Goal: Task Accomplishment & Management: Manage account settings

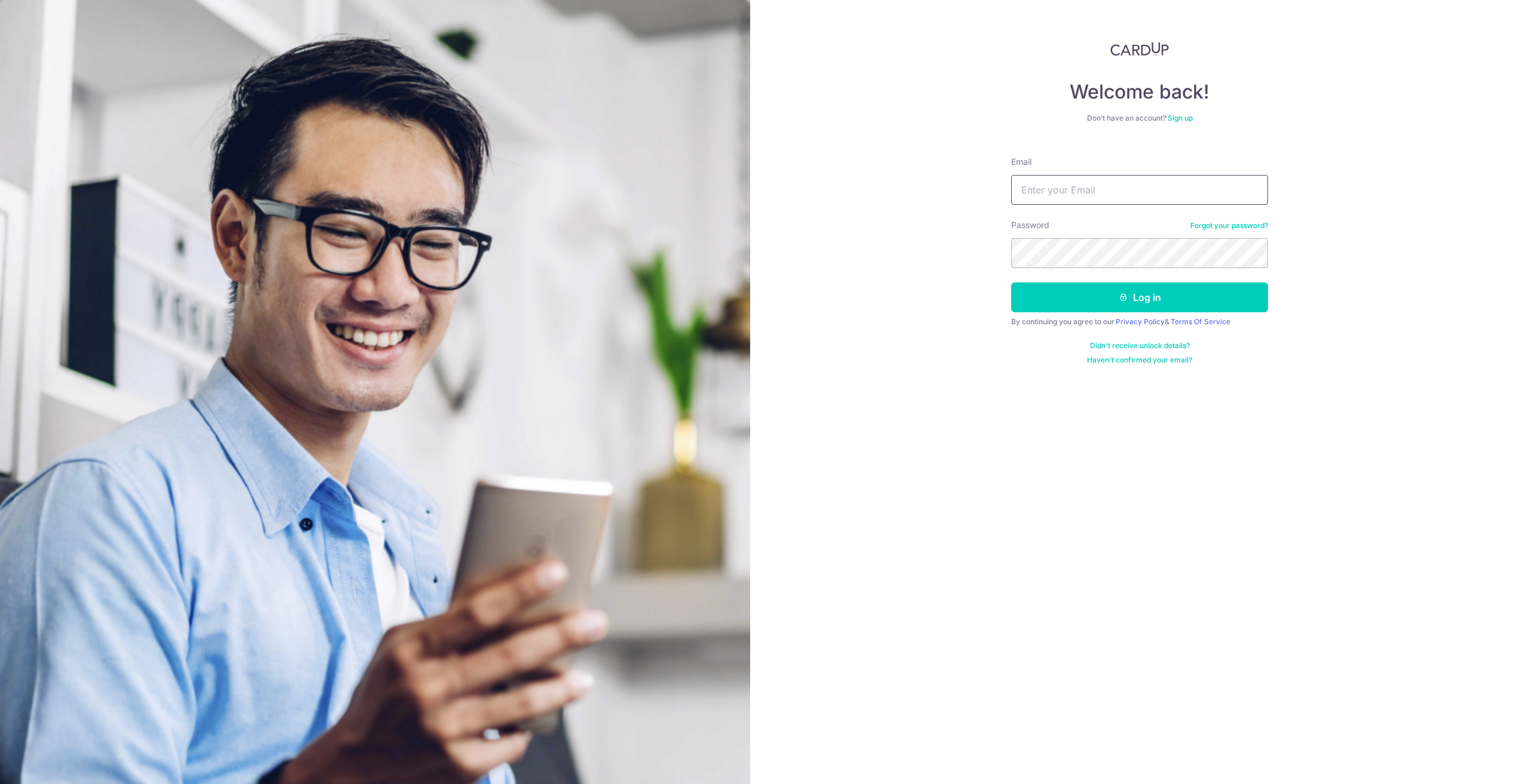
click at [1121, 193] on input "Email" at bounding box center [1140, 190] width 257 height 30
drag, startPoint x: 1121, startPoint y: 193, endPoint x: 1124, endPoint y: 204, distance: 11.4
click at [1121, 193] on input "Email" at bounding box center [1140, 190] width 257 height 30
type input "[EMAIL_ADDRESS][DOMAIN_NAME]"
click at [1011, 283] on button "Log in" at bounding box center [1140, 297] width 257 height 30
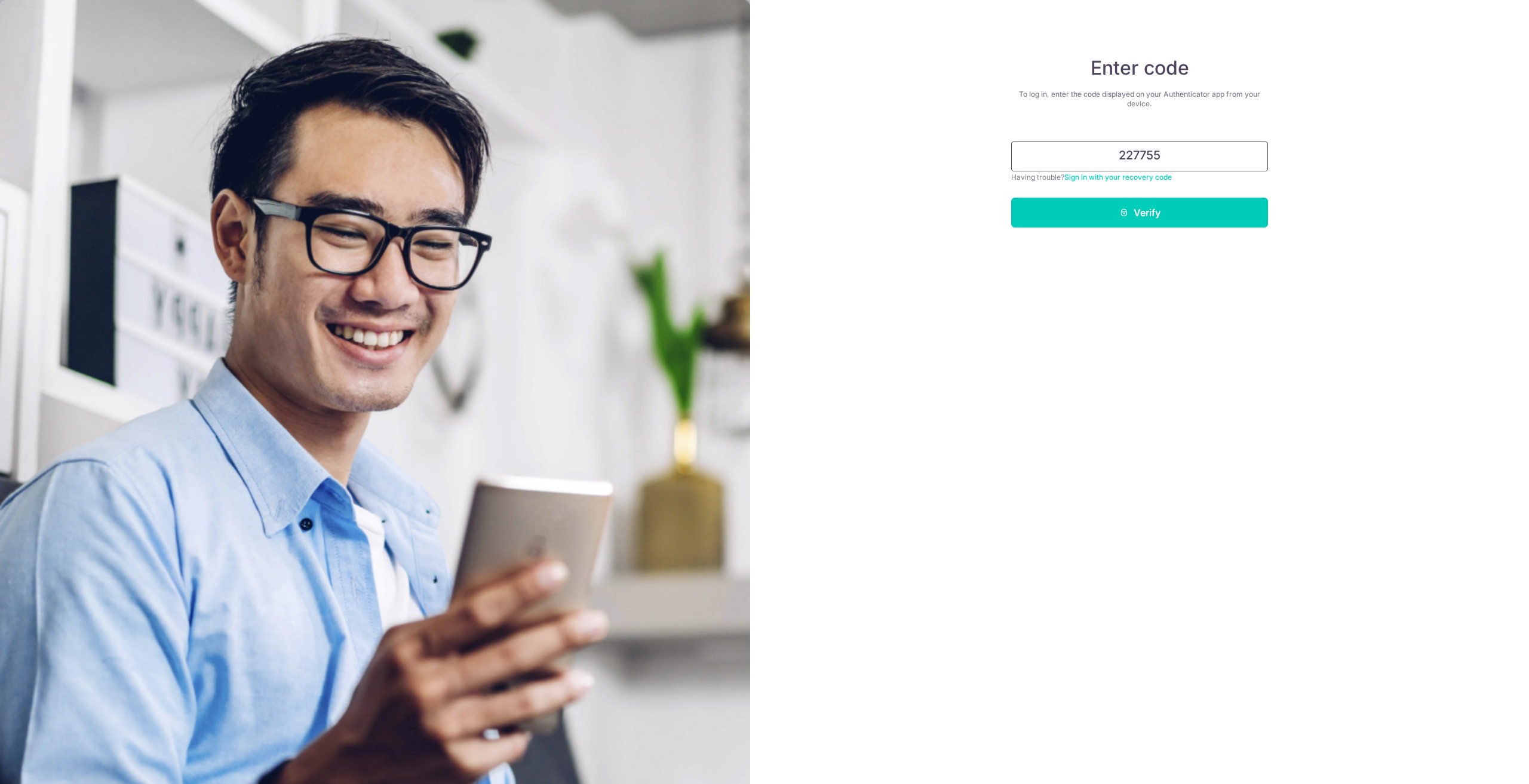
type input "227755"
click at [1011, 198] on button "Verify" at bounding box center [1140, 213] width 257 height 30
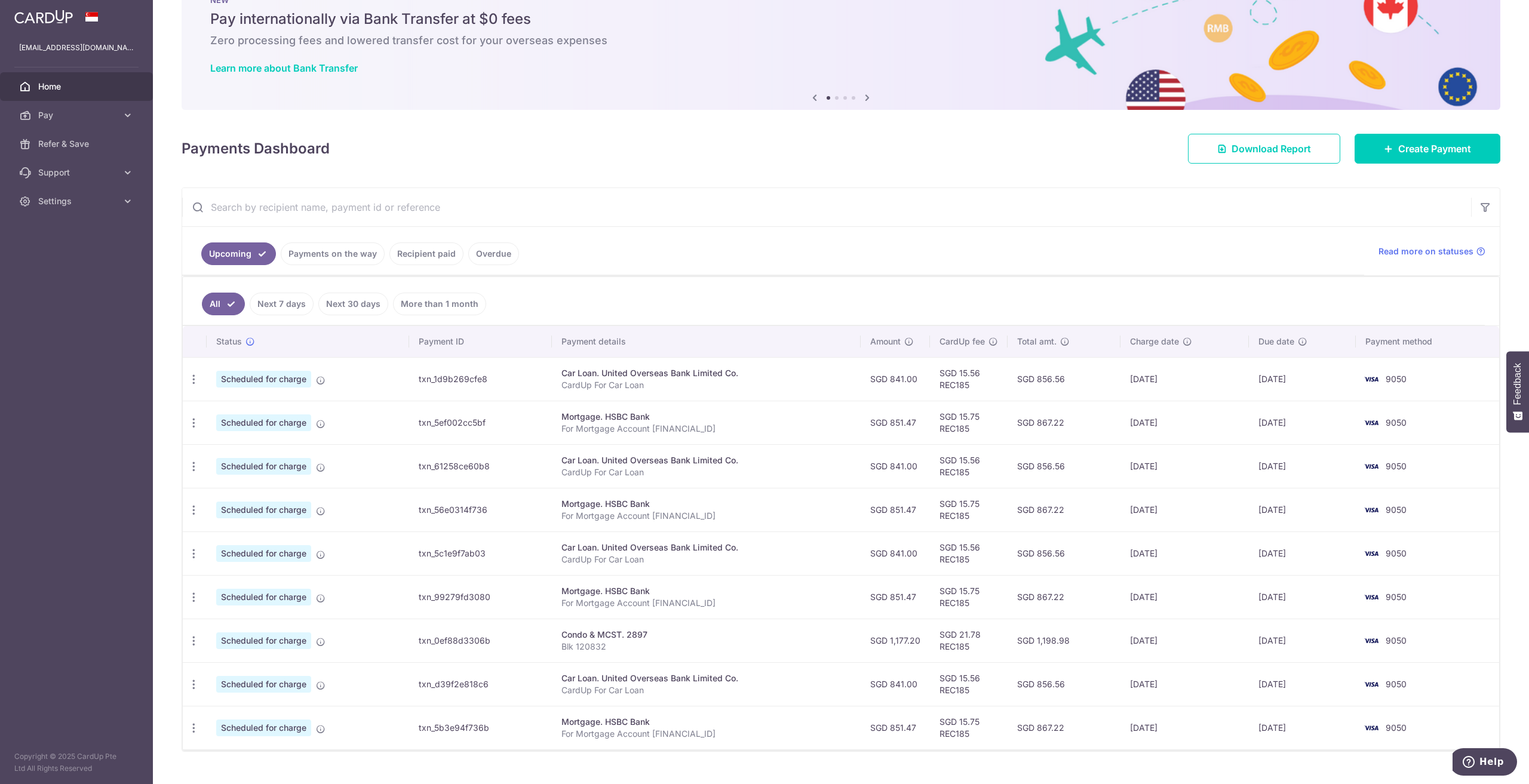
drag, startPoint x: 1119, startPoint y: 311, endPoint x: 1115, endPoint y: 329, distance: 18.4
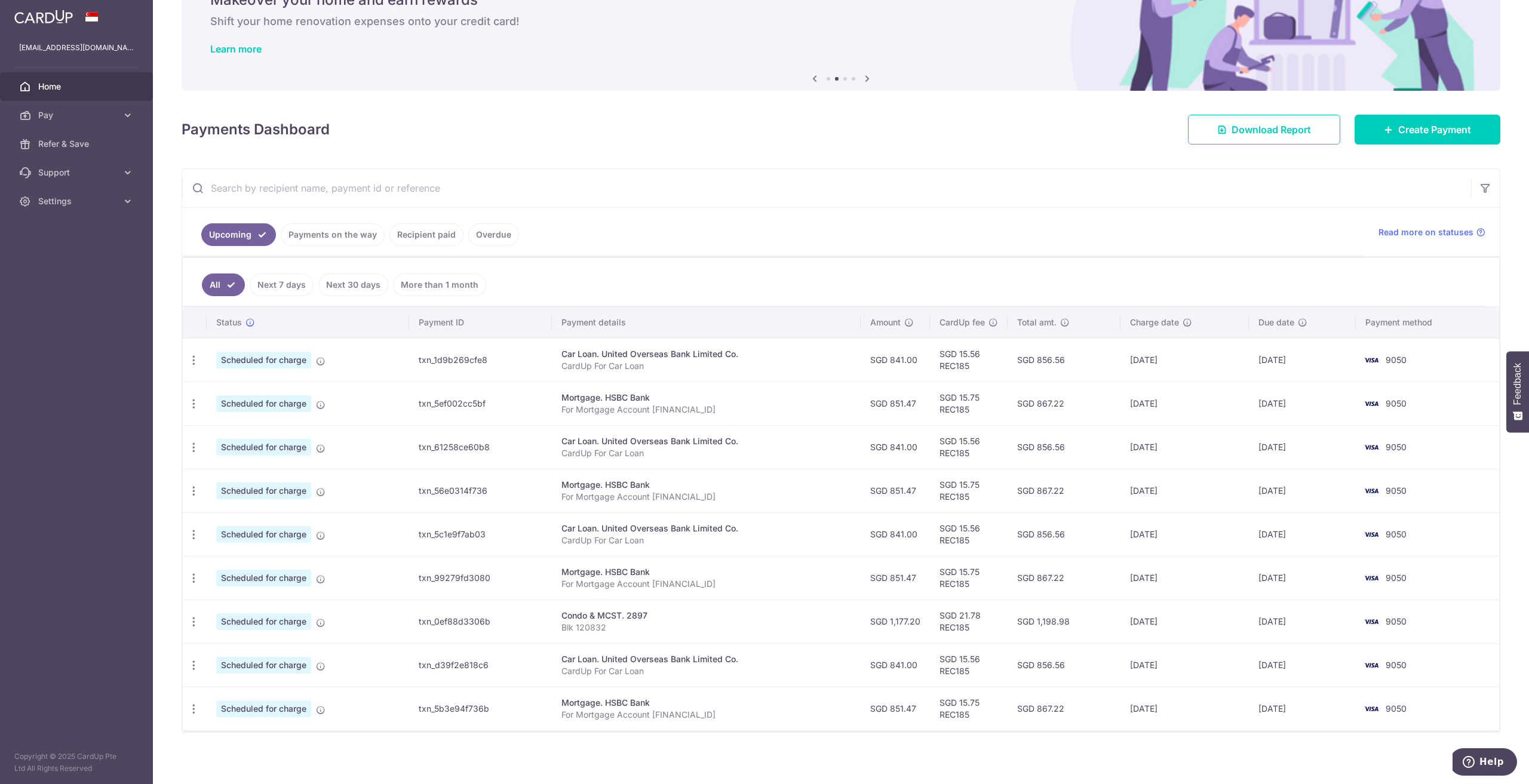
scroll to position [67, 0]
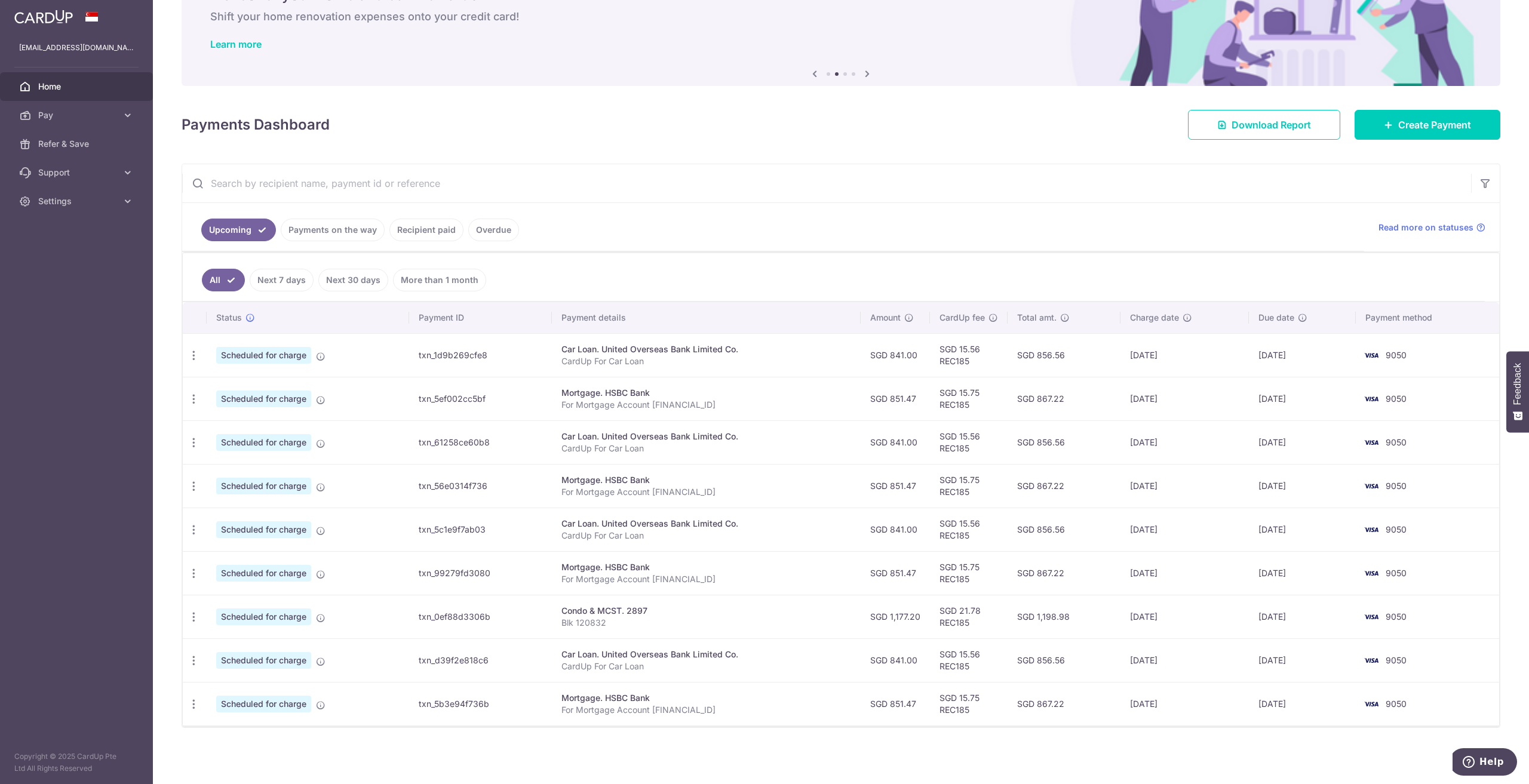
drag, startPoint x: 704, startPoint y: 257, endPoint x: 712, endPoint y: 288, distance: 32.0
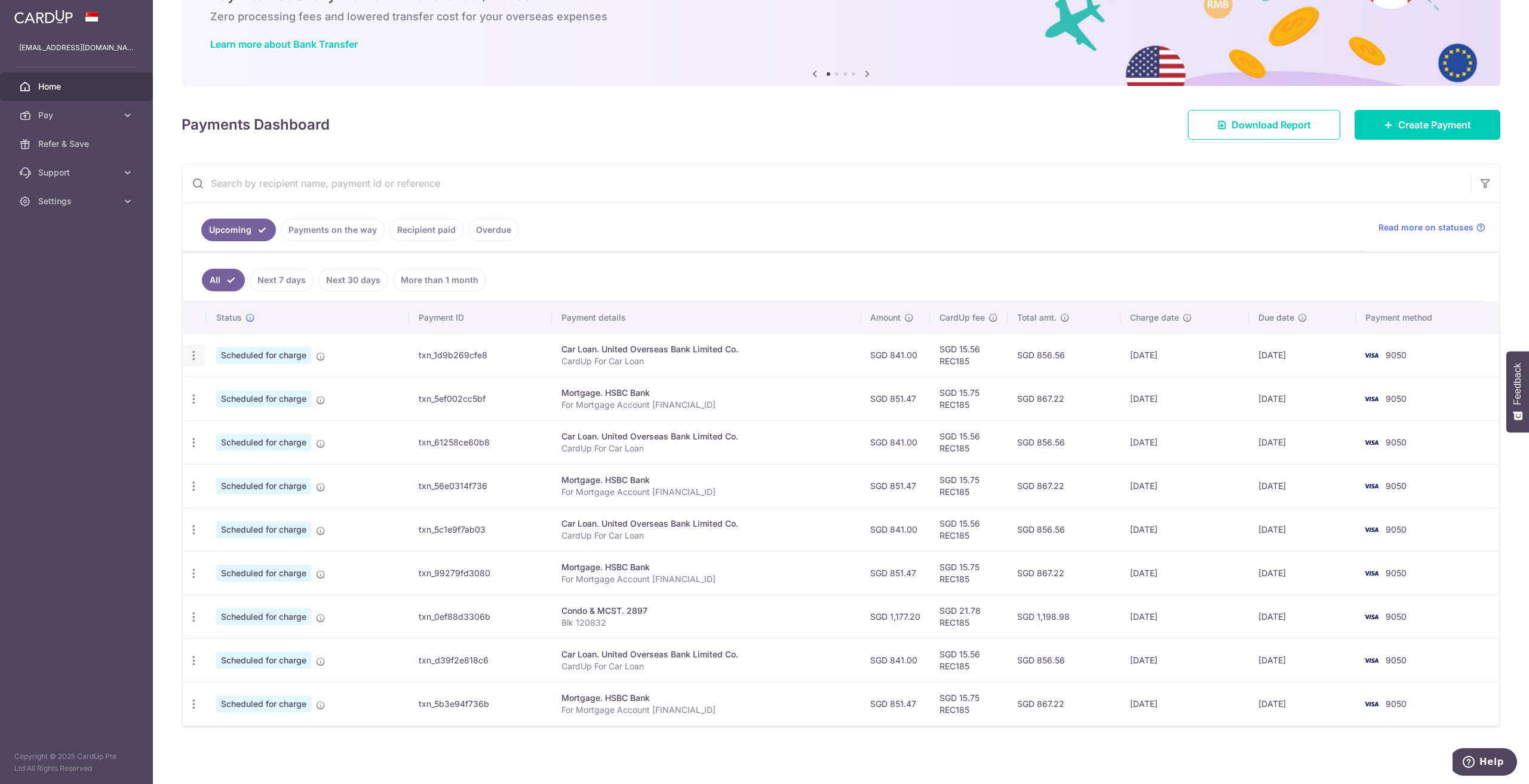
click at [199, 357] on icon "button" at bounding box center [193, 355] width 13 height 13
click at [210, 417] on link "Cancel payment" at bounding box center [245, 417] width 124 height 30
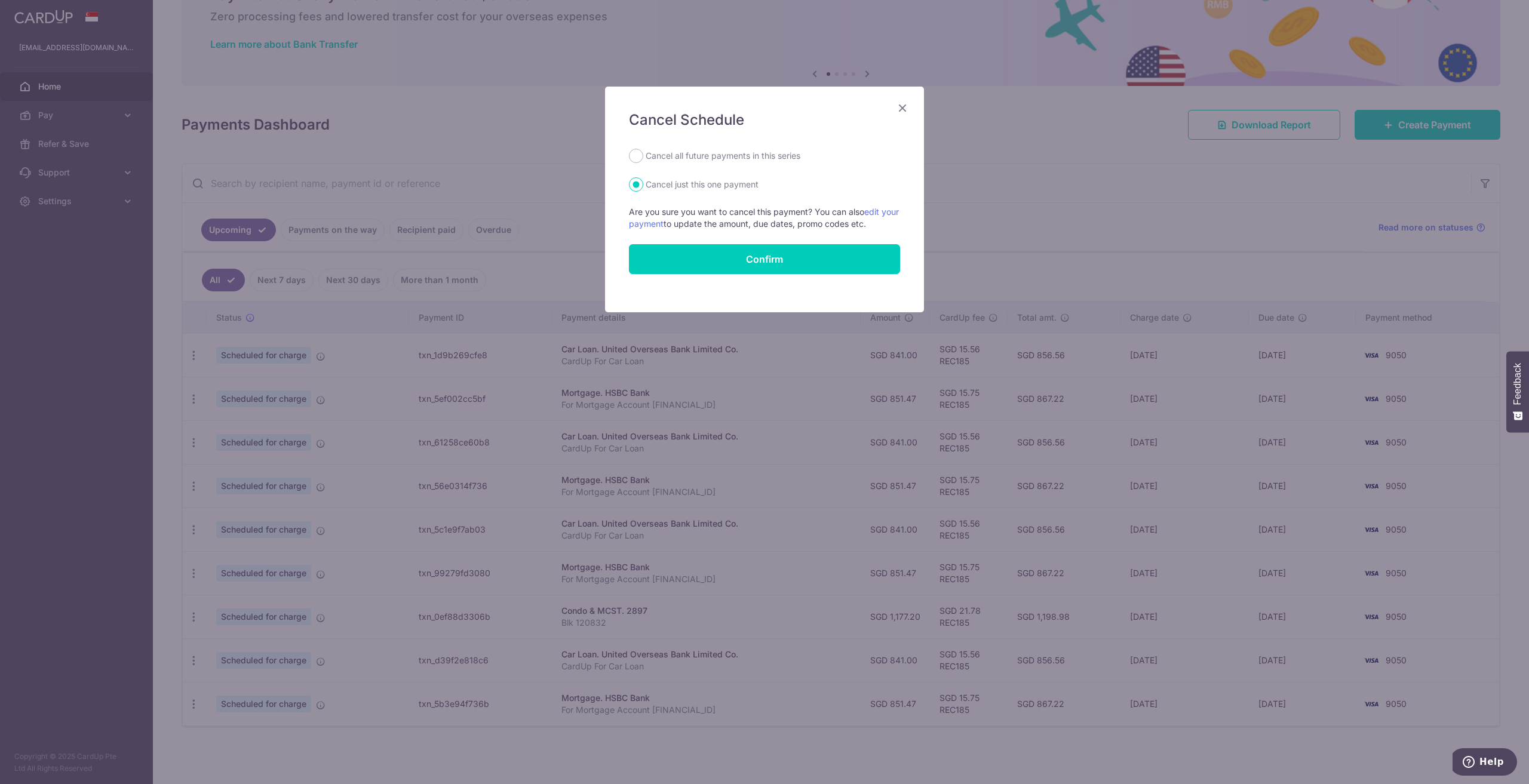
click at [774, 158] on label "Cancel all future payments in this series" at bounding box center [723, 155] width 154 height 14
click at [643, 158] on input "Cancel all future payments in this series" at bounding box center [636, 155] width 14 height 14
radio input "true"
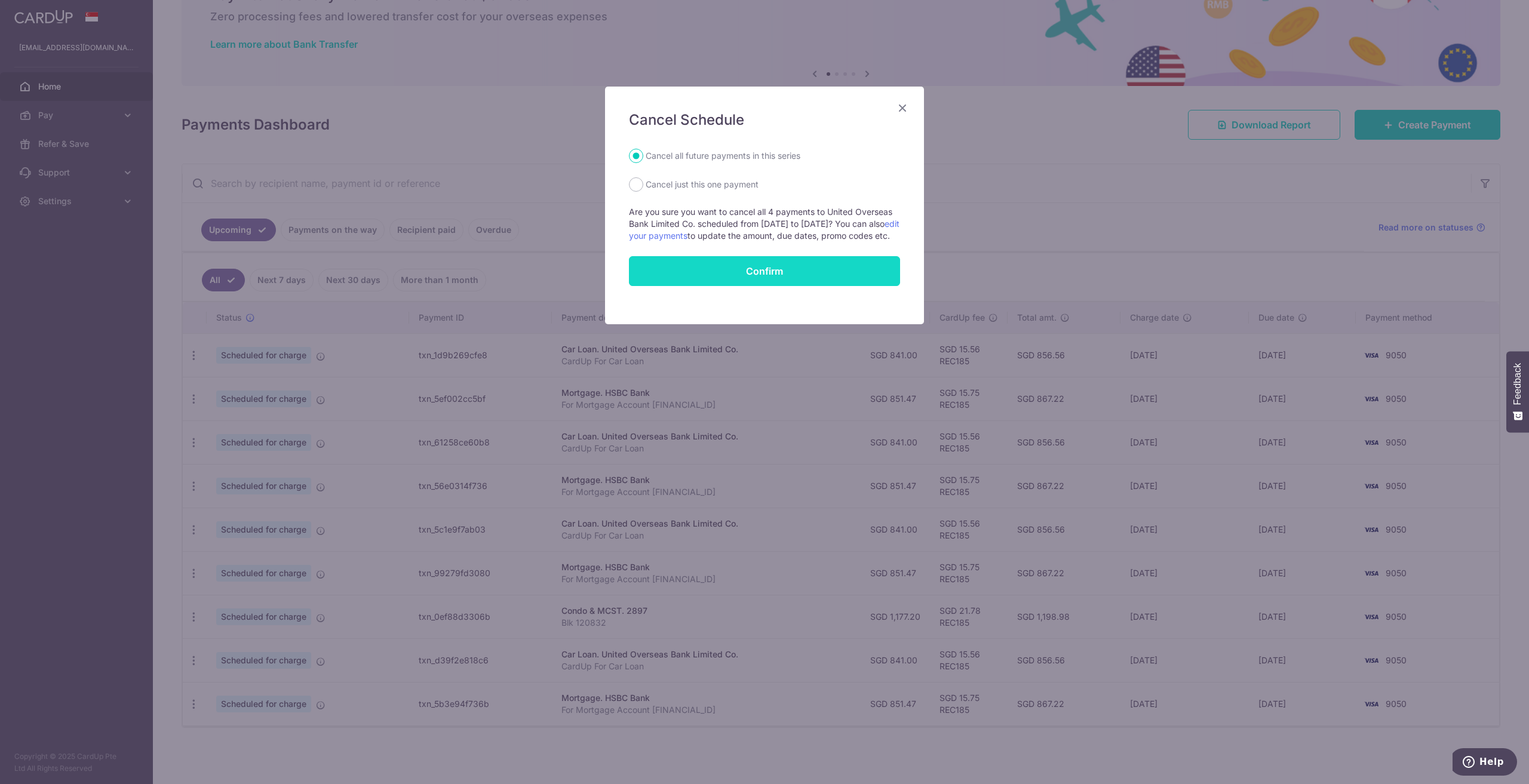
click at [815, 286] on button "Confirm" at bounding box center [764, 271] width 271 height 30
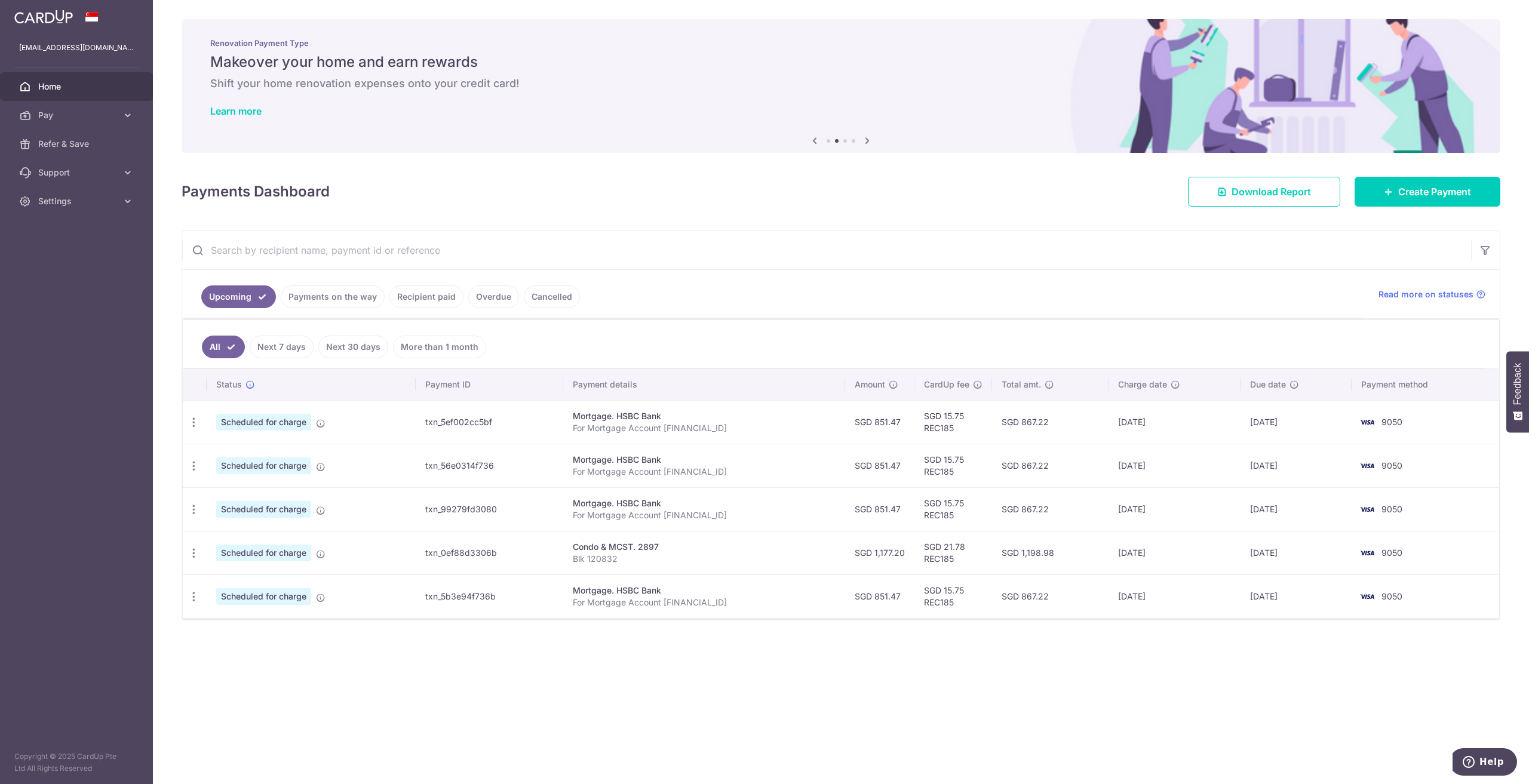
drag, startPoint x: 865, startPoint y: 421, endPoint x: 916, endPoint y: 424, distance: 51.1
click at [915, 424] on td "SGD 851.47" at bounding box center [880, 422] width 70 height 44
click at [1096, 666] on div "× Pause Schedule Pause all future payments in this series Pause just this one p…" at bounding box center [841, 392] width 1377 height 784
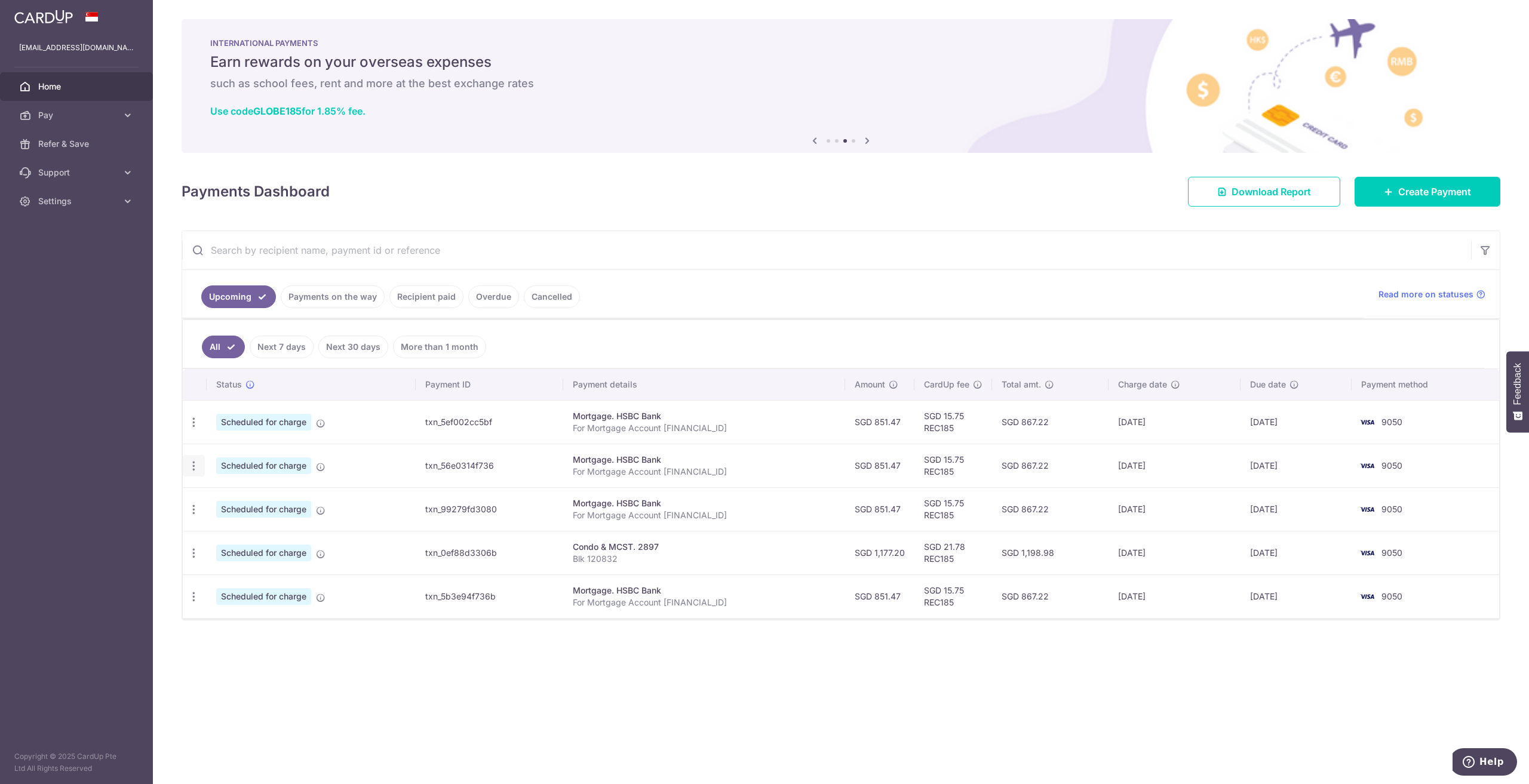
click at [186, 465] on div "Update payment Cancel payment Upload doc" at bounding box center [194, 466] width 22 height 22
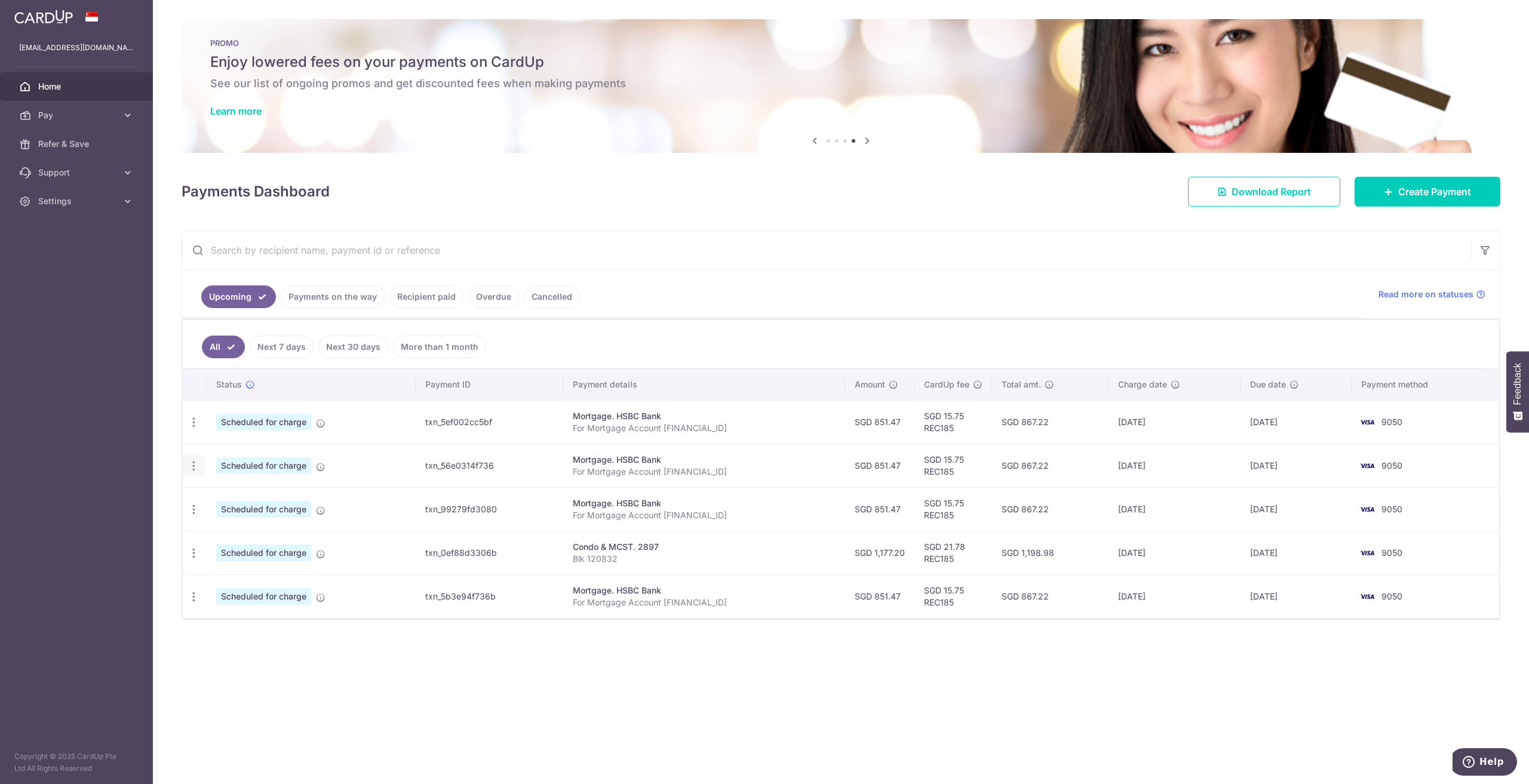
click at [189, 465] on icon "button" at bounding box center [193, 466] width 13 height 13
click at [274, 526] on span "Cancel payment" at bounding box center [257, 527] width 80 height 14
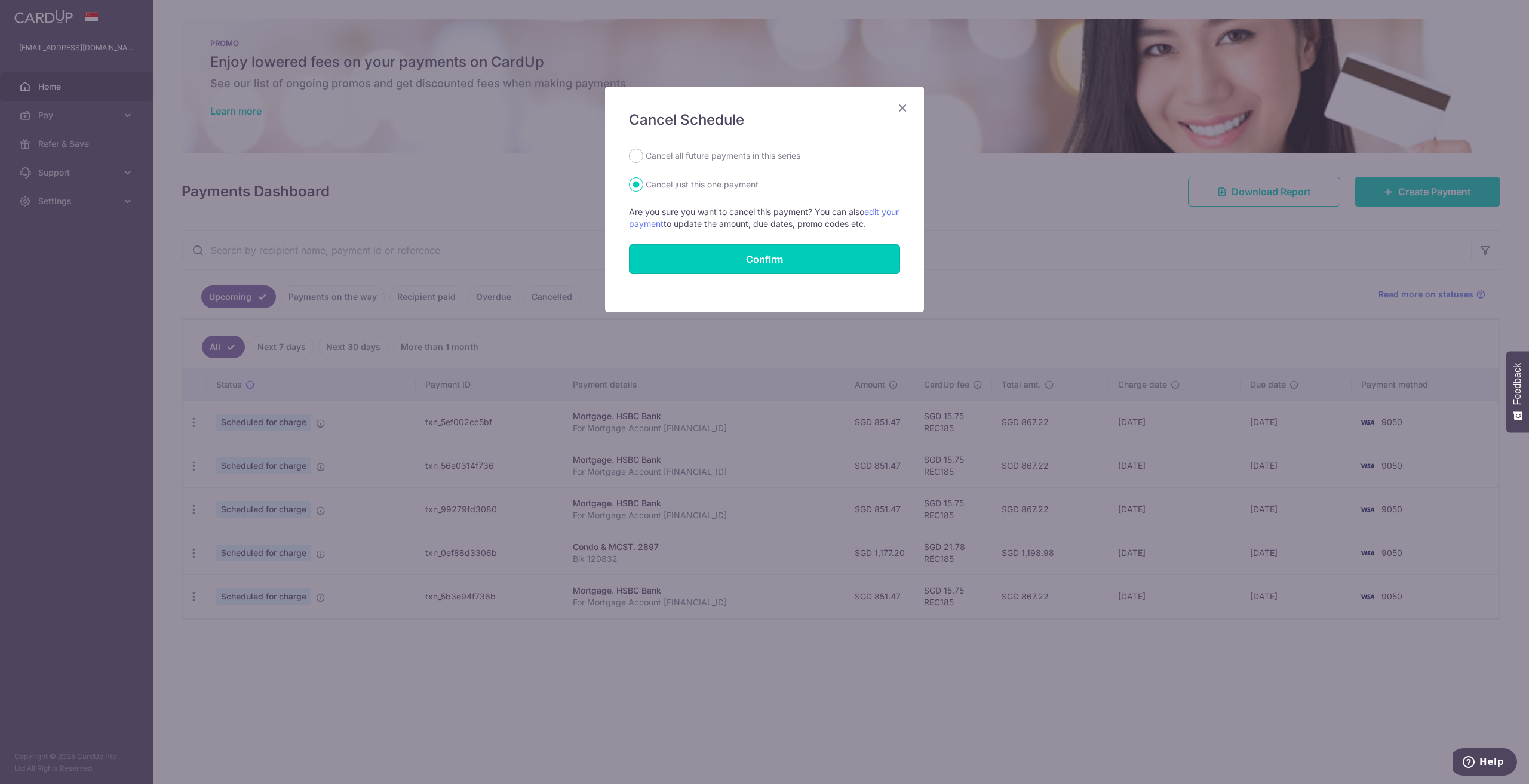
drag, startPoint x: 733, startPoint y: 259, endPoint x: 776, endPoint y: 160, distance: 107.9
click at [780, 180] on form "Cancel all future payments in this series Cancel just this one payment Are you …" at bounding box center [764, 211] width 271 height 125
click at [776, 160] on label "Cancel all future payments in this series" at bounding box center [723, 155] width 154 height 14
click at [643, 160] on input "Cancel all future payments in this series" at bounding box center [636, 155] width 14 height 14
radio input "true"
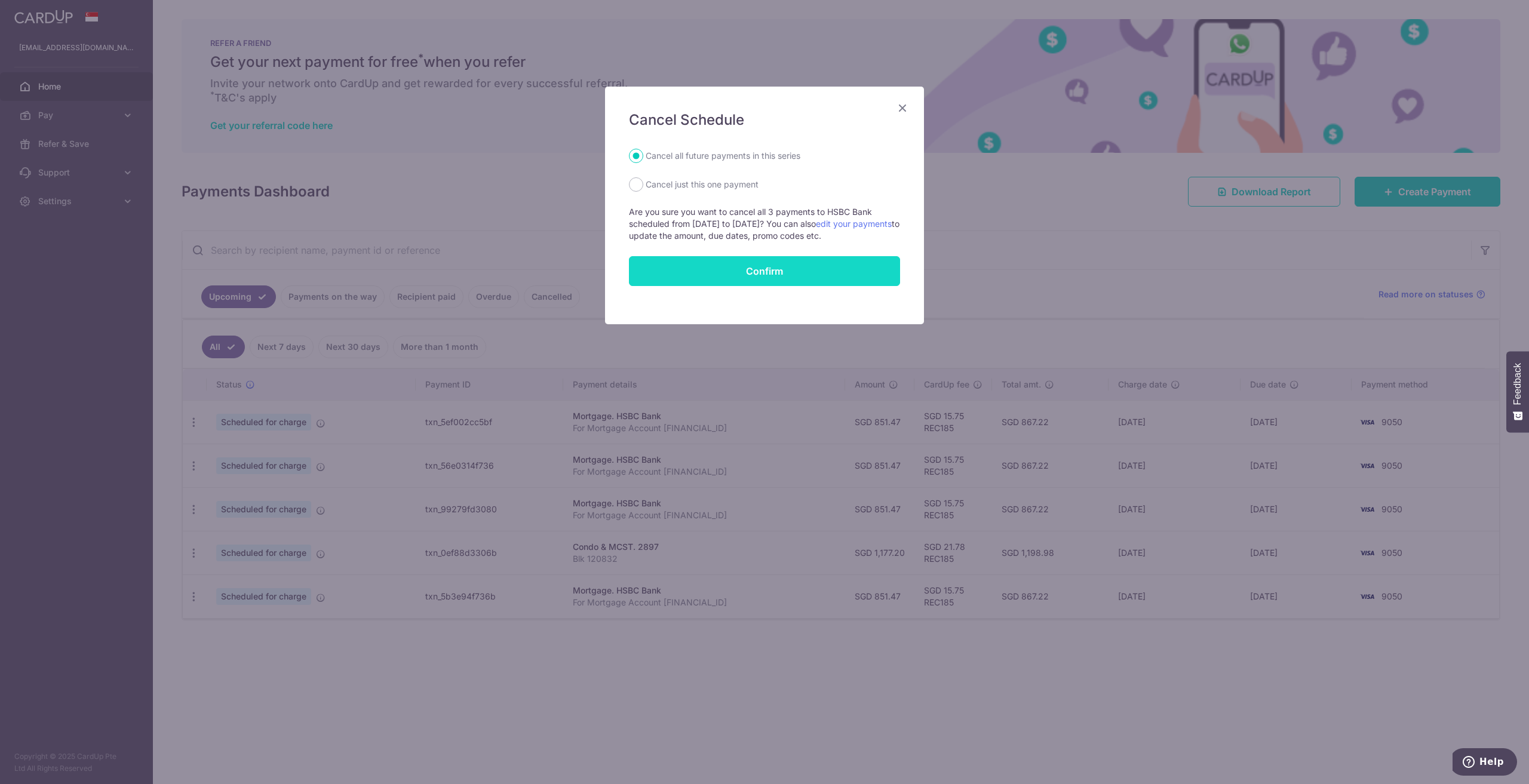
click at [753, 274] on button "Confirm" at bounding box center [764, 271] width 271 height 30
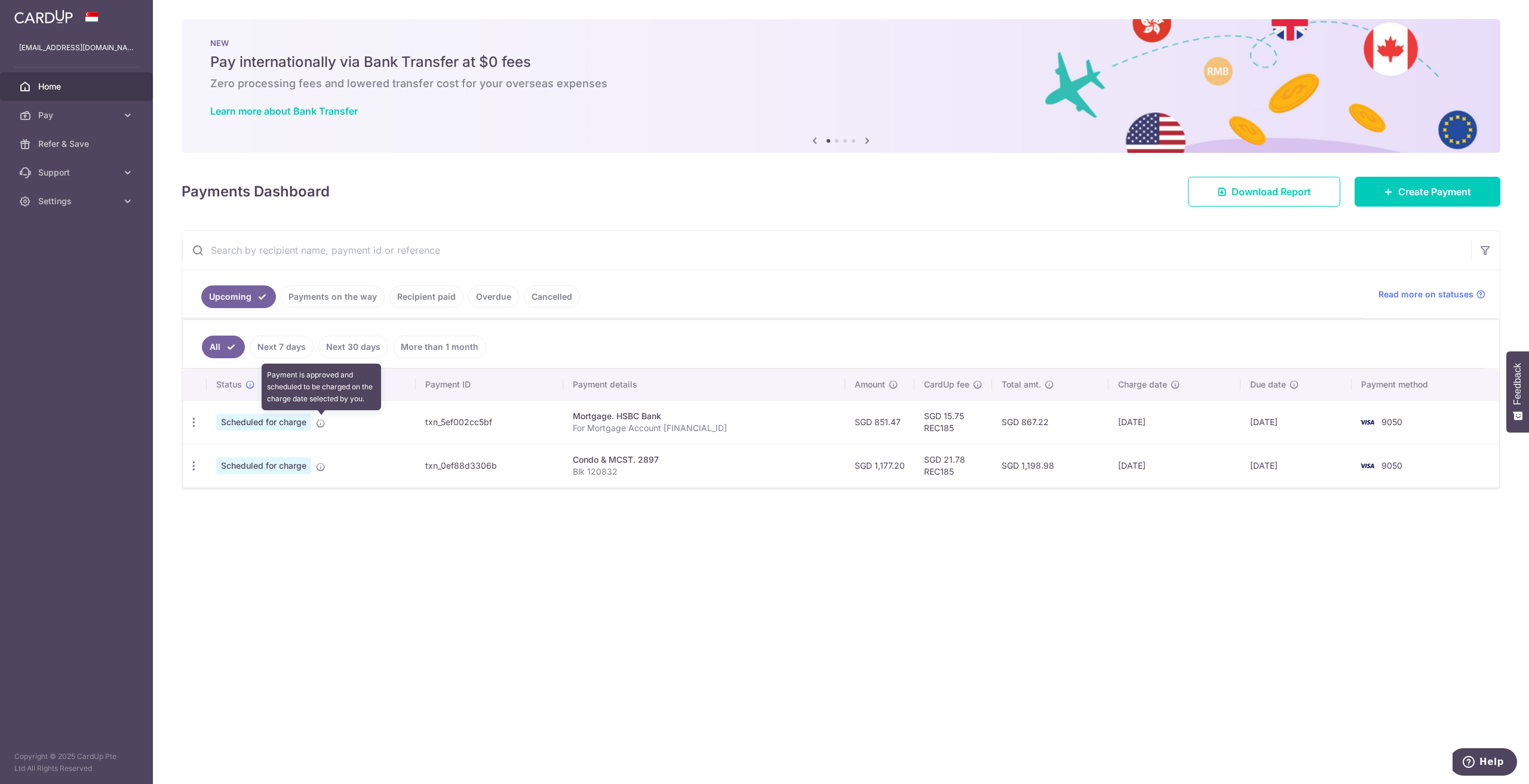
click at [319, 425] on icon at bounding box center [321, 424] width 10 height 10
click at [983, 383] on icon at bounding box center [979, 385] width 10 height 10
drag, startPoint x: 859, startPoint y: 416, endPoint x: 691, endPoint y: 418, distance: 168.0
click at [858, 416] on td "SGD 851.47" at bounding box center [880, 422] width 70 height 44
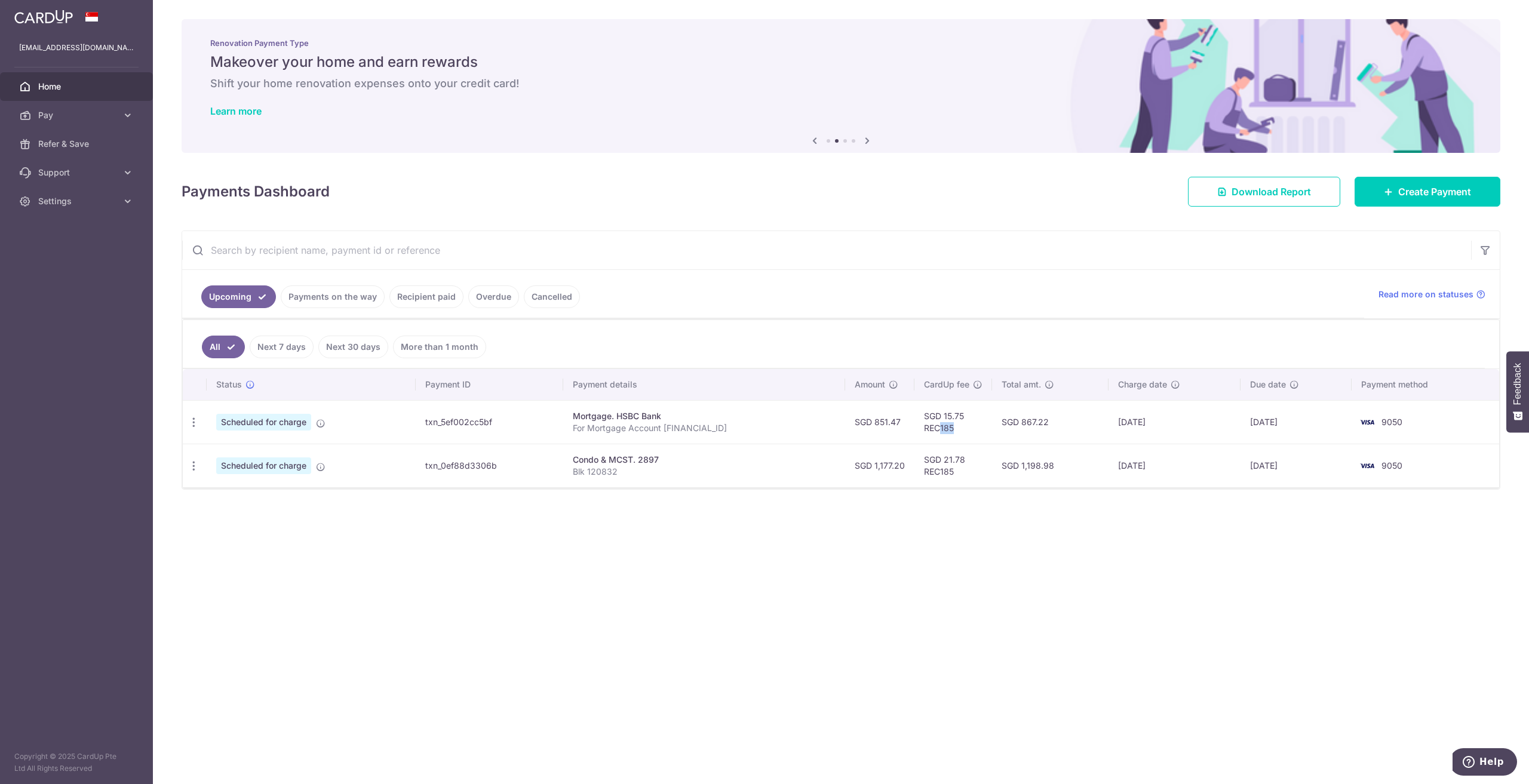
drag, startPoint x: 949, startPoint y: 427, endPoint x: 962, endPoint y: 424, distance: 13.3
click at [962, 424] on td "SGD 15.75 REC185" at bounding box center [954, 422] width 78 height 44
click at [867, 558] on div "× Pause Schedule Pause all future payments in this series Pause just this one p…" at bounding box center [841, 392] width 1377 height 784
